Goal: Information Seeking & Learning: Learn about a topic

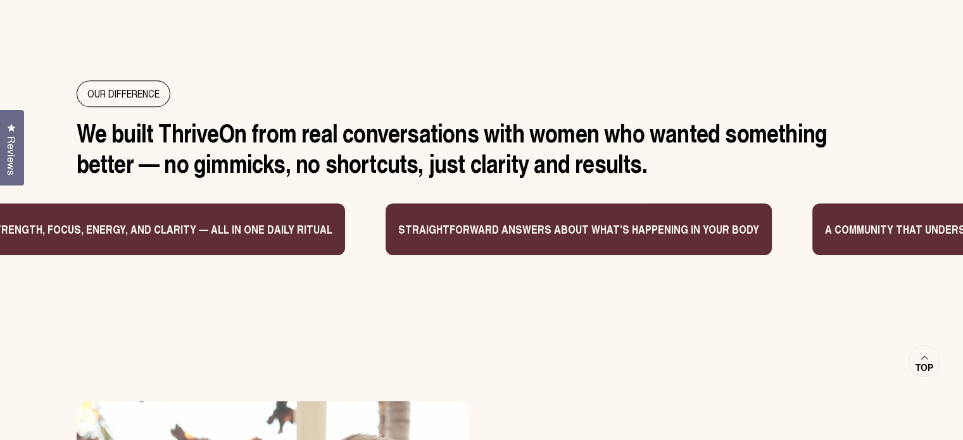
scroll to position [1096, 0]
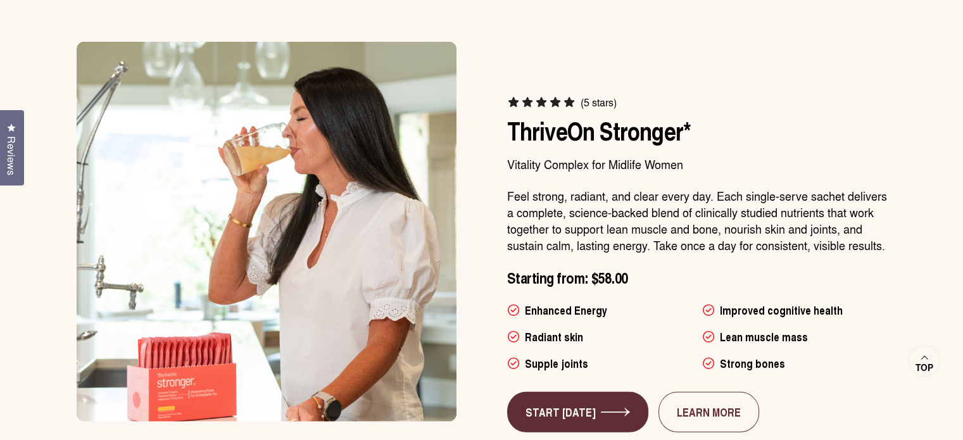
scroll to position [3689, 0]
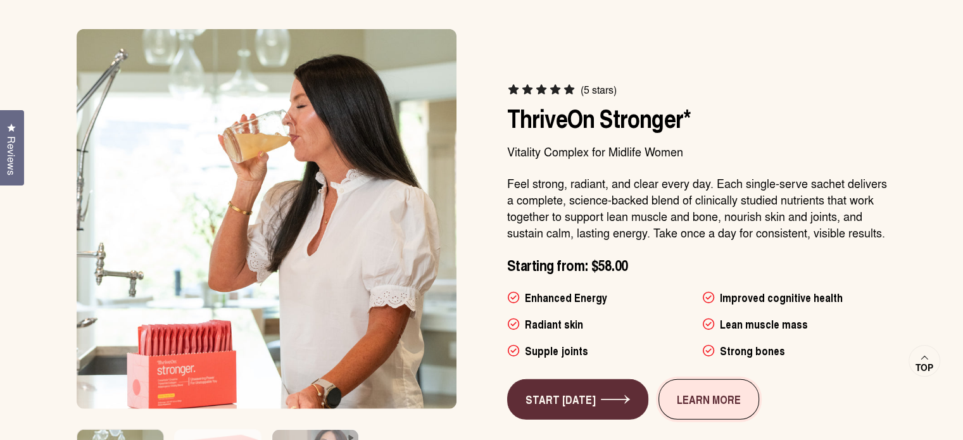
click at [712, 379] on link "LEARN MORE" at bounding box center [708, 399] width 101 height 41
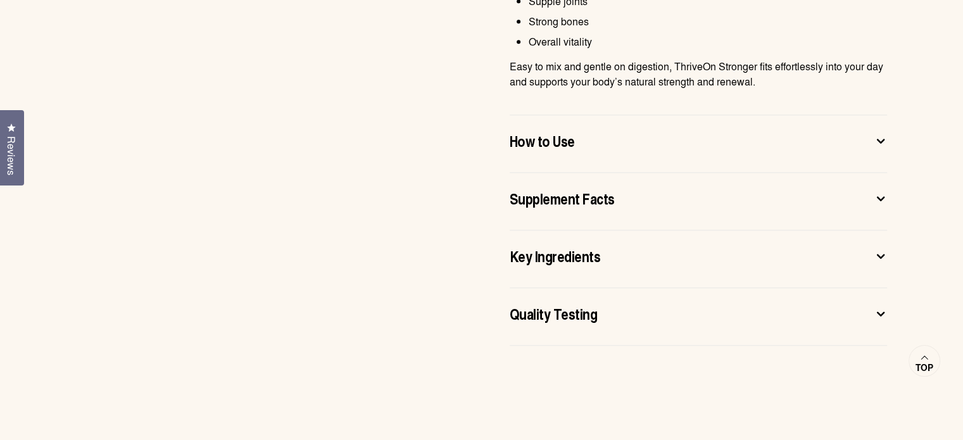
scroll to position [996, 0]
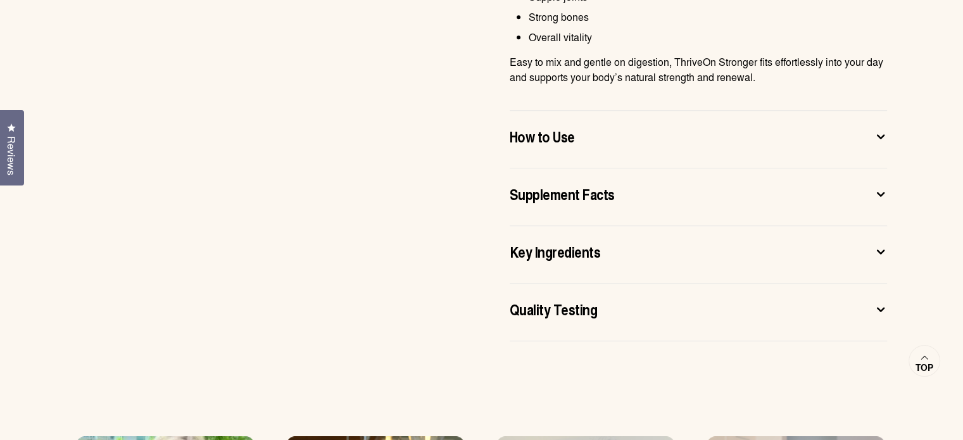
click at [879, 135] on icon at bounding box center [880, 136] width 13 height 13
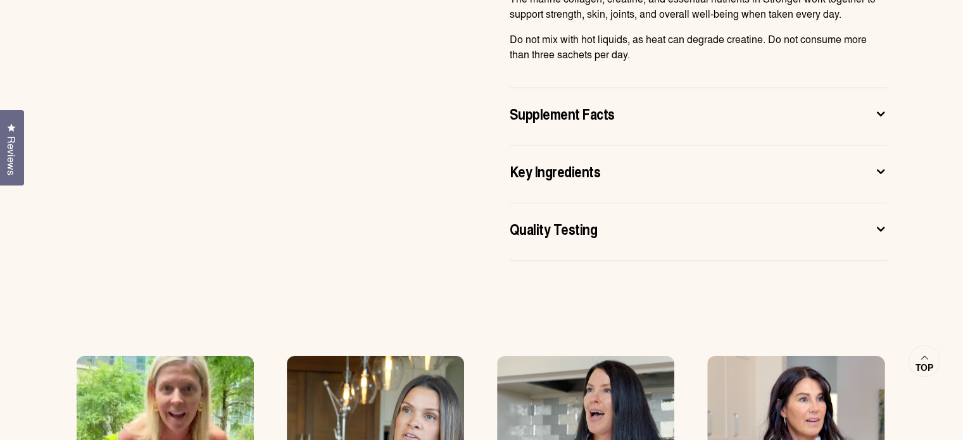
click at [880, 111] on icon at bounding box center [880, 113] width 13 height 13
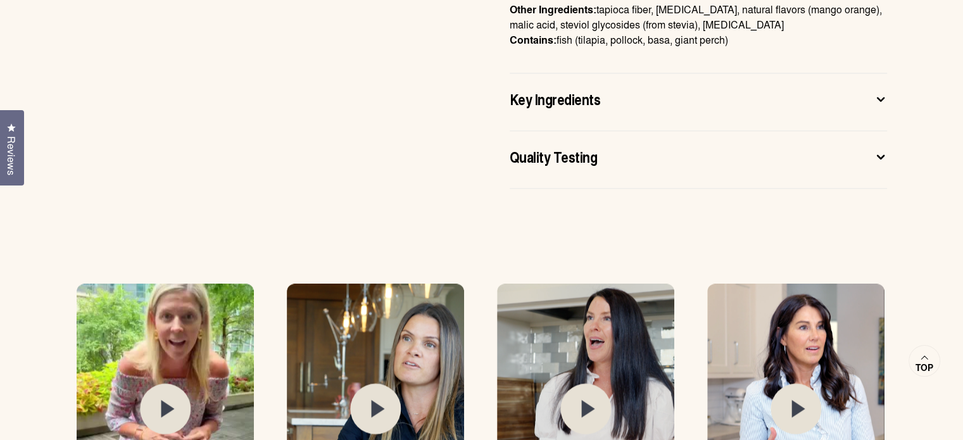
scroll to position [1355, 0]
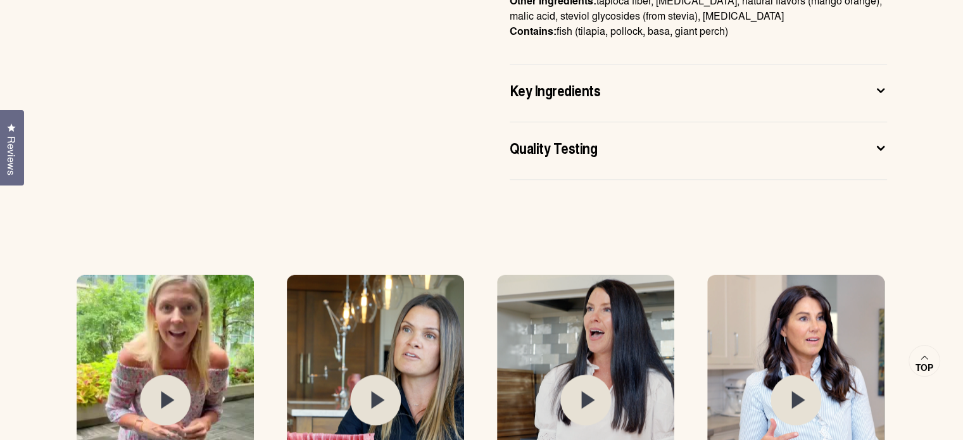
click at [877, 90] on icon at bounding box center [880, 90] width 13 height 13
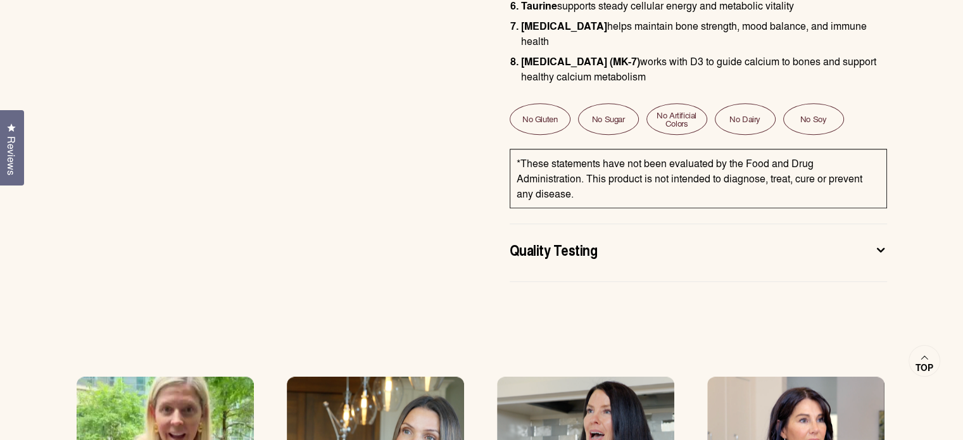
scroll to position [1148, 0]
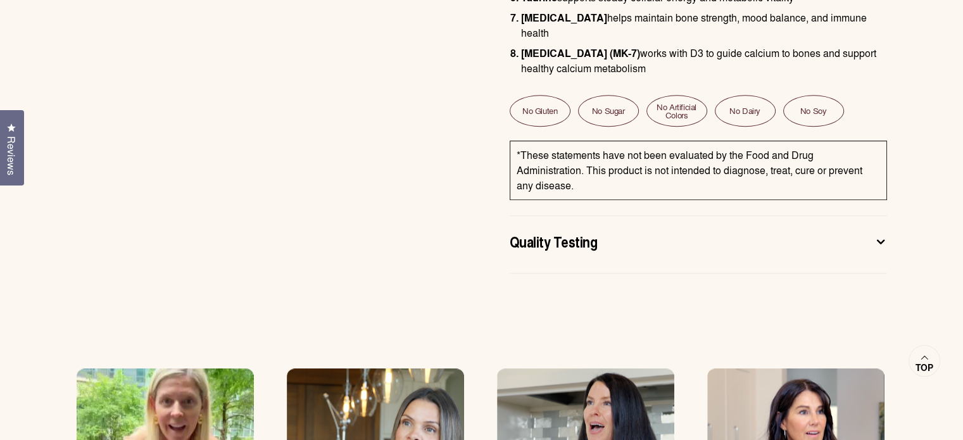
click at [882, 235] on icon at bounding box center [880, 241] width 13 height 13
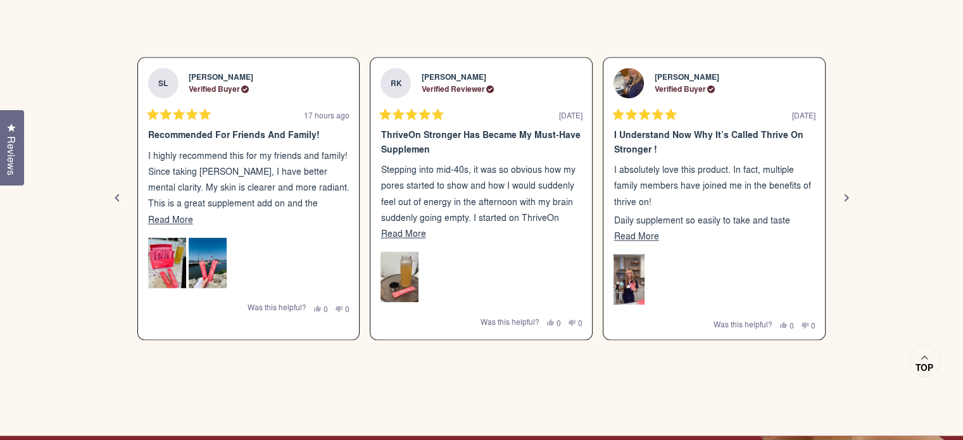
scroll to position [1747, 0]
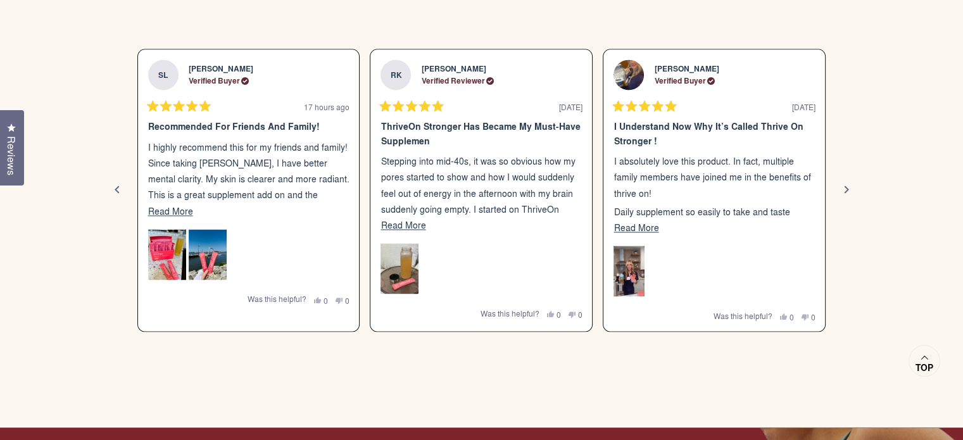
click at [167, 212] on span "Read More" at bounding box center [170, 210] width 45 height 13
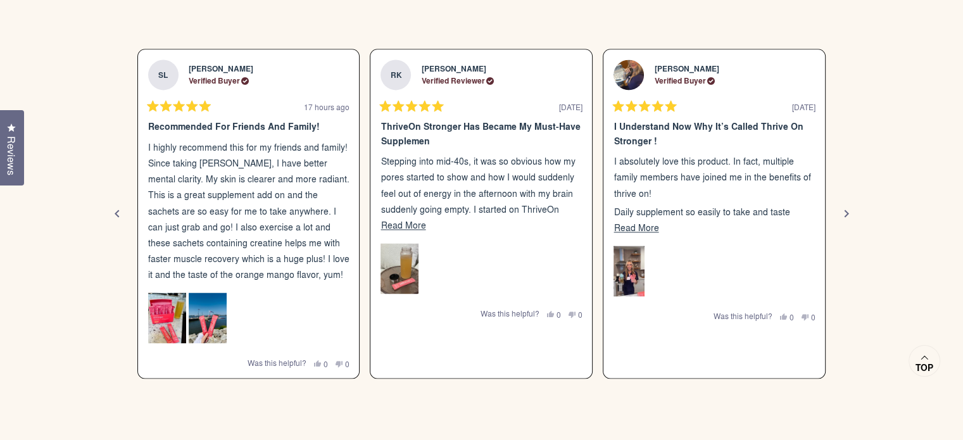
click at [410, 228] on span "Read More" at bounding box center [402, 224] width 45 height 13
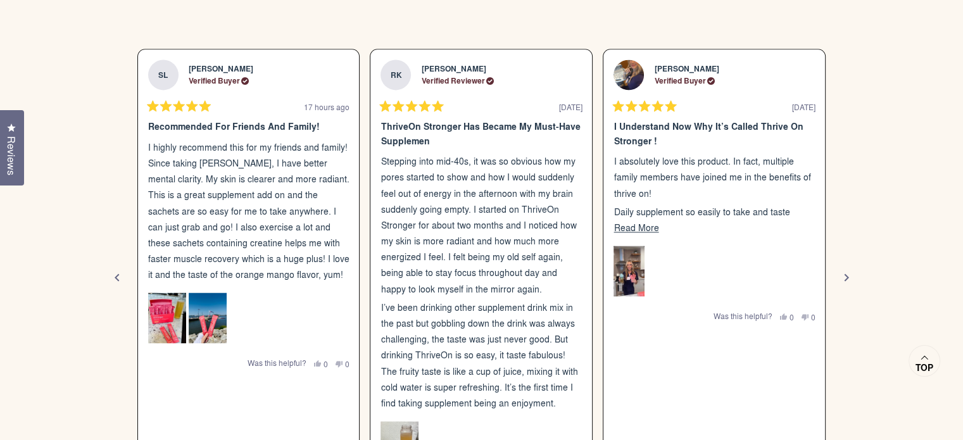
click at [627, 227] on span "Read More" at bounding box center [635, 227] width 45 height 13
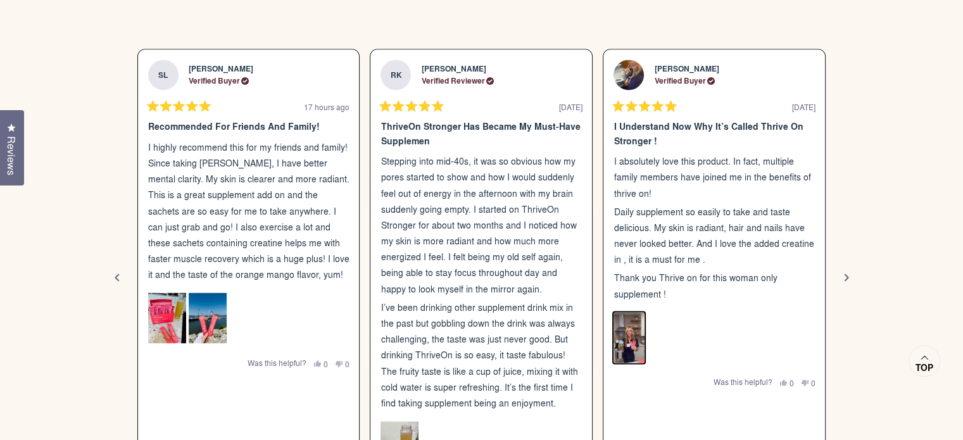
click at [623, 336] on img "Slide 3" at bounding box center [629, 337] width 32 height 53
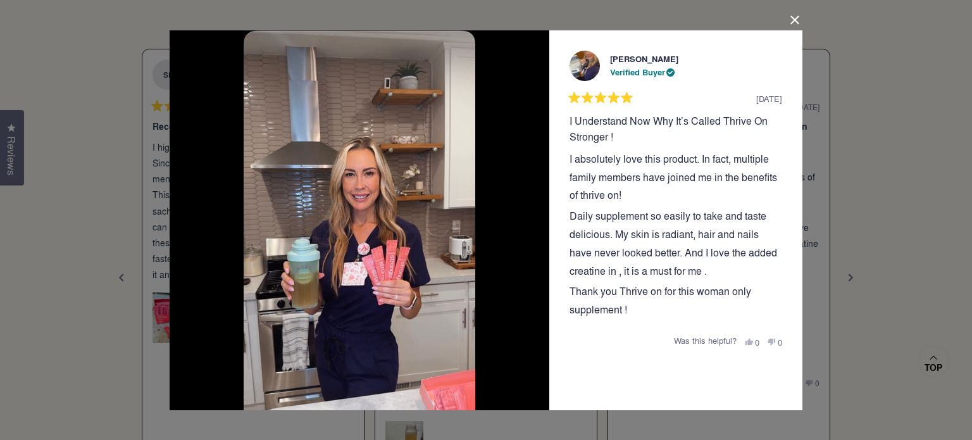
click at [790, 18] on button "Close Dialog" at bounding box center [795, 20] width 20 height 20
